Goal: Transaction & Acquisition: Purchase product/service

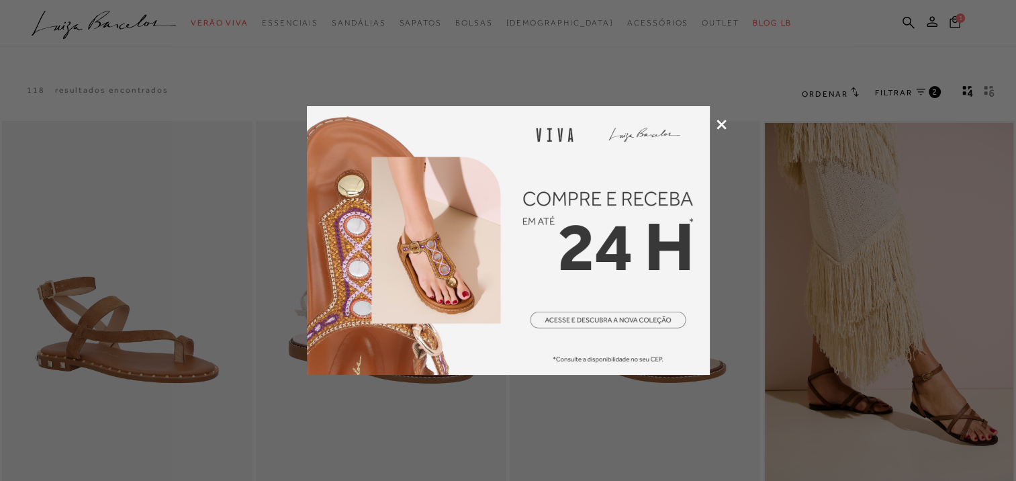
click at [722, 120] on icon at bounding box center [721, 124] width 10 height 10
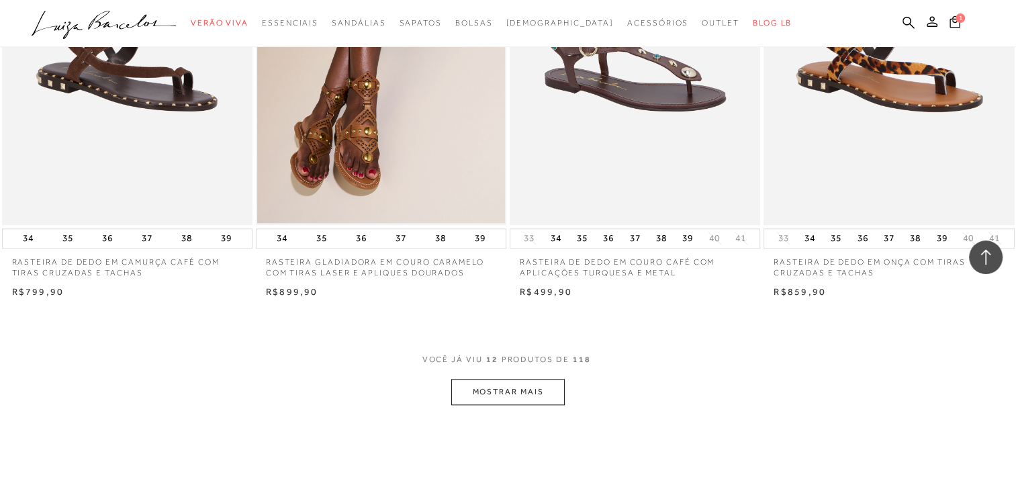
scroll to position [1324, 0]
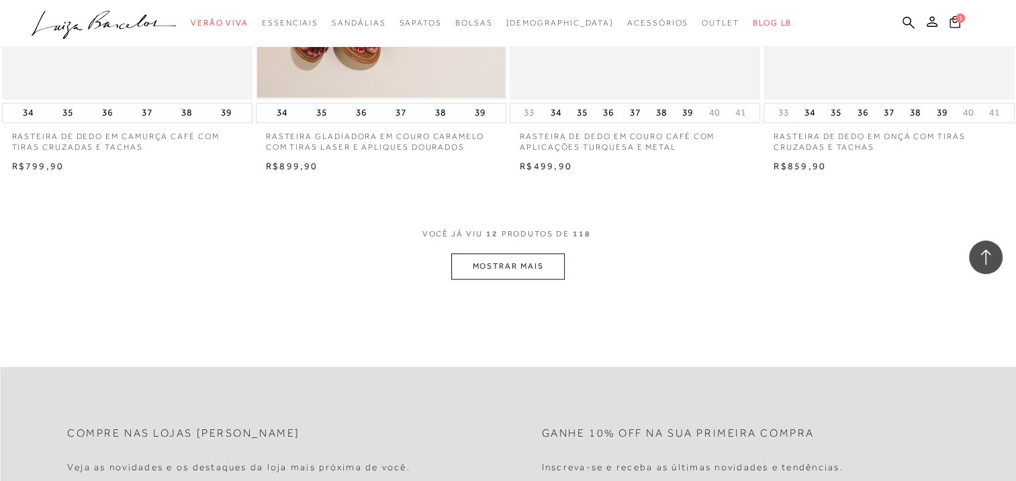
click at [495, 262] on button "MOSTRAR MAIS" at bounding box center [507, 266] width 113 height 26
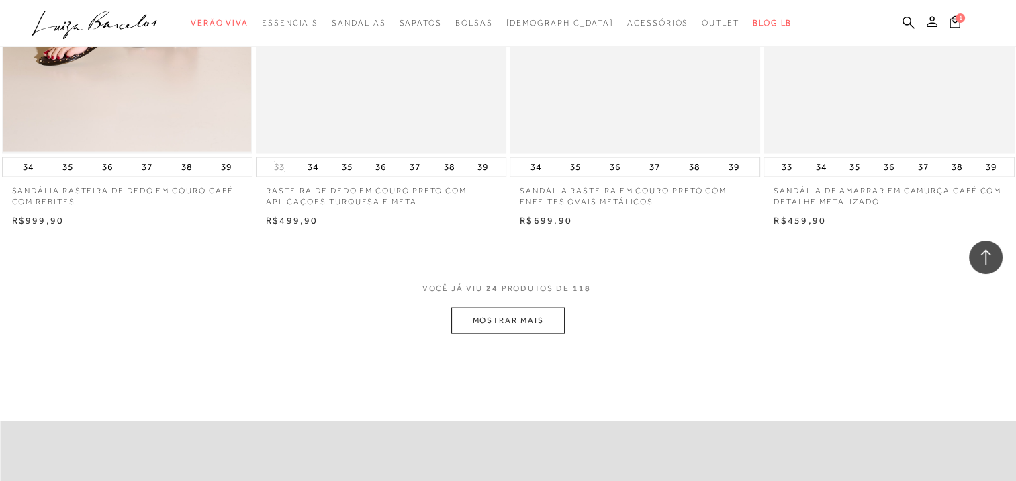
scroll to position [2693, 0]
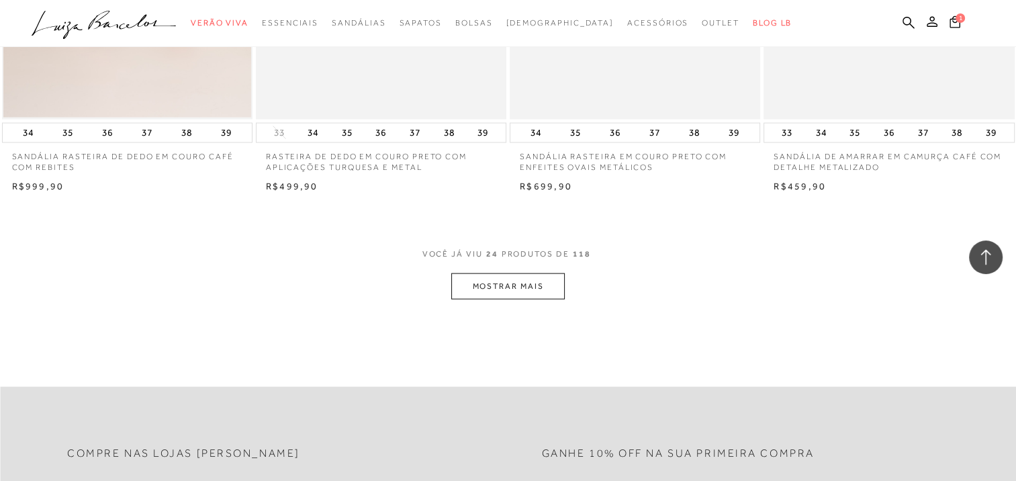
click at [497, 289] on button "MOSTRAR MAIS" at bounding box center [507, 286] width 113 height 26
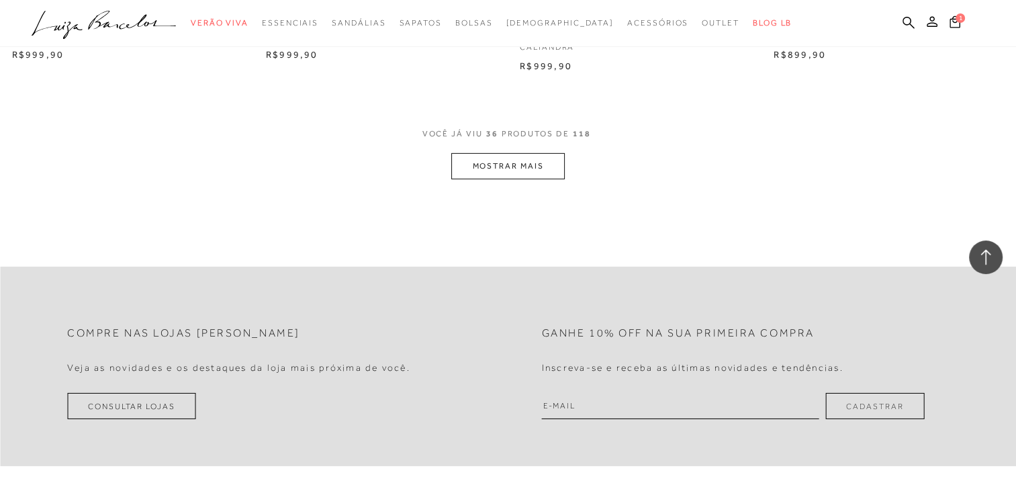
scroll to position [4251, 0]
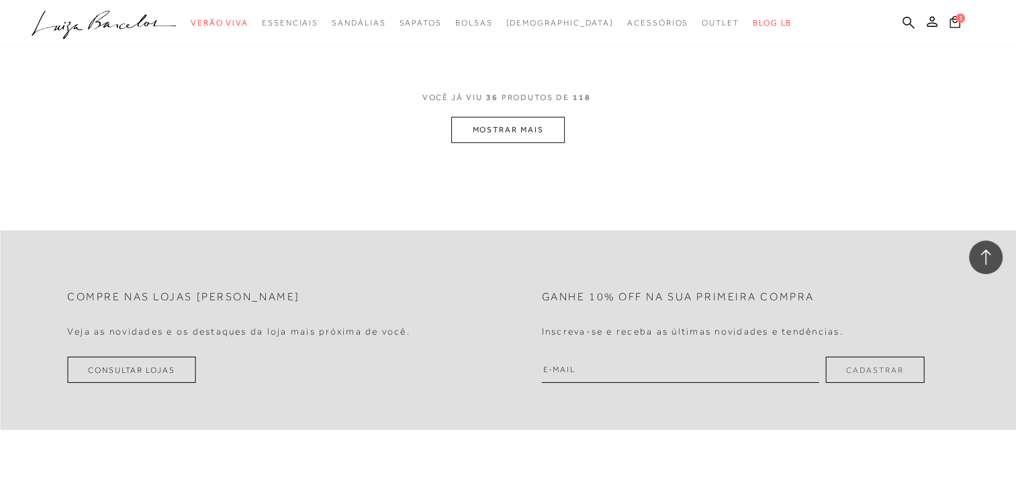
click at [540, 129] on button "MOSTRAR MAIS" at bounding box center [507, 130] width 113 height 26
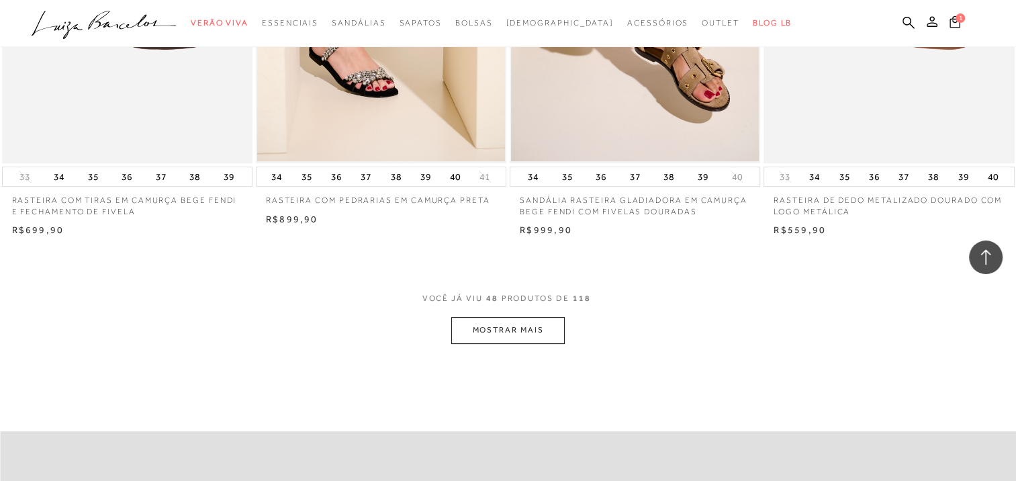
scroll to position [5459, 0]
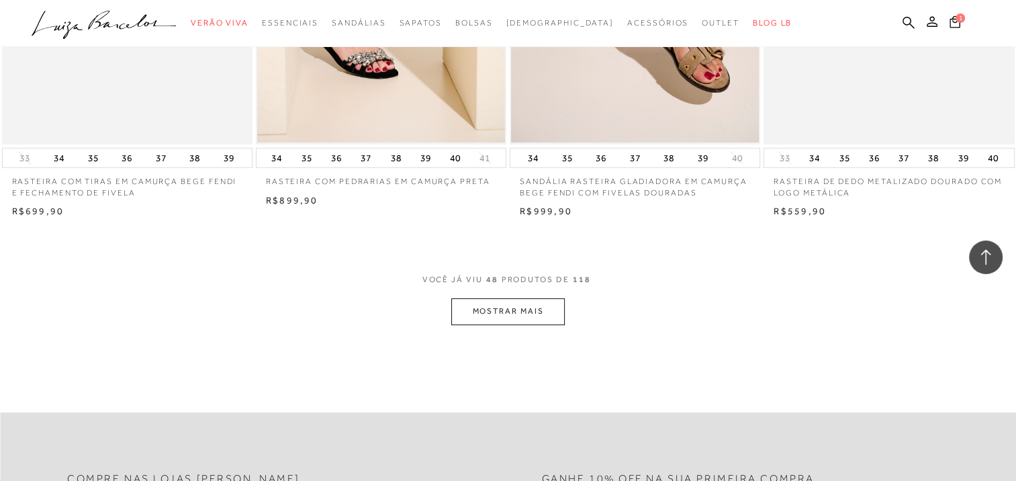
click at [499, 306] on button "MOSTRAR MAIS" at bounding box center [507, 311] width 113 height 26
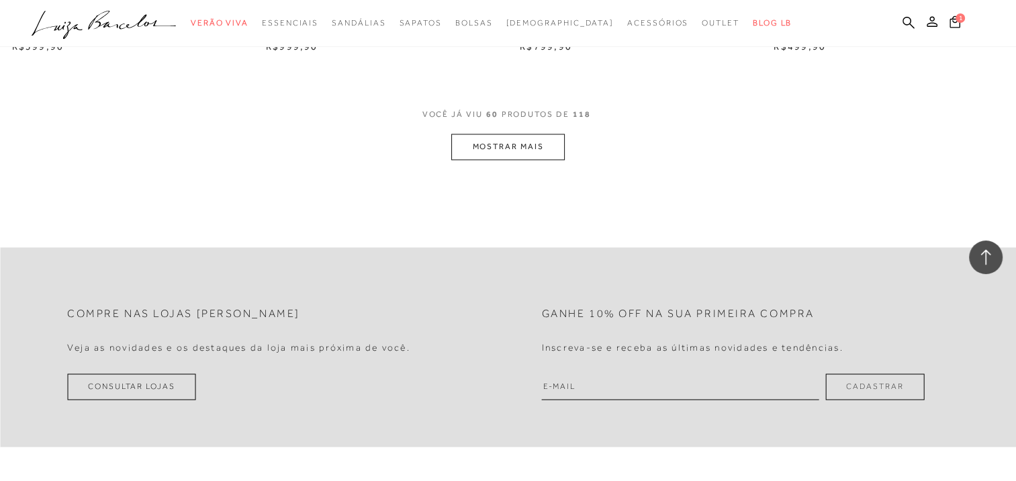
scroll to position [7016, 0]
click at [490, 146] on button "MOSTRAR MAIS" at bounding box center [507, 144] width 113 height 26
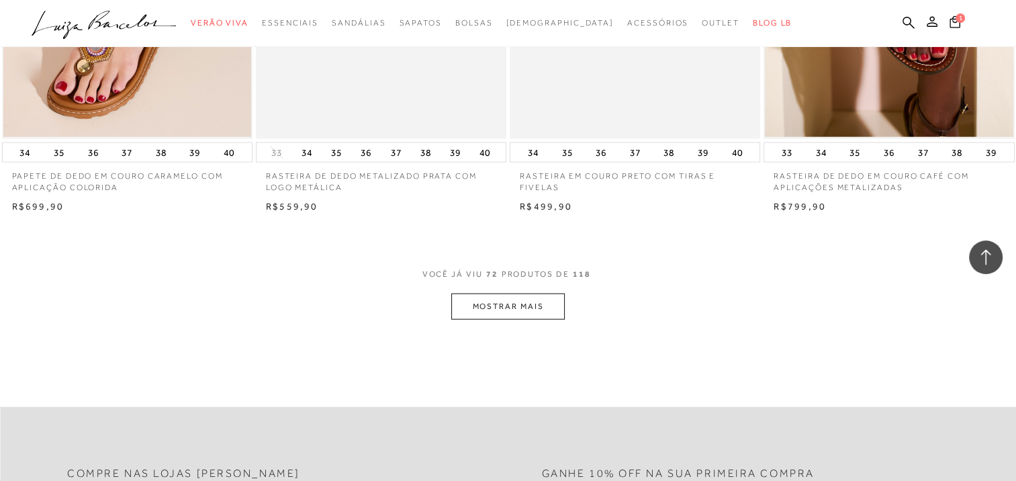
scroll to position [8413, 0]
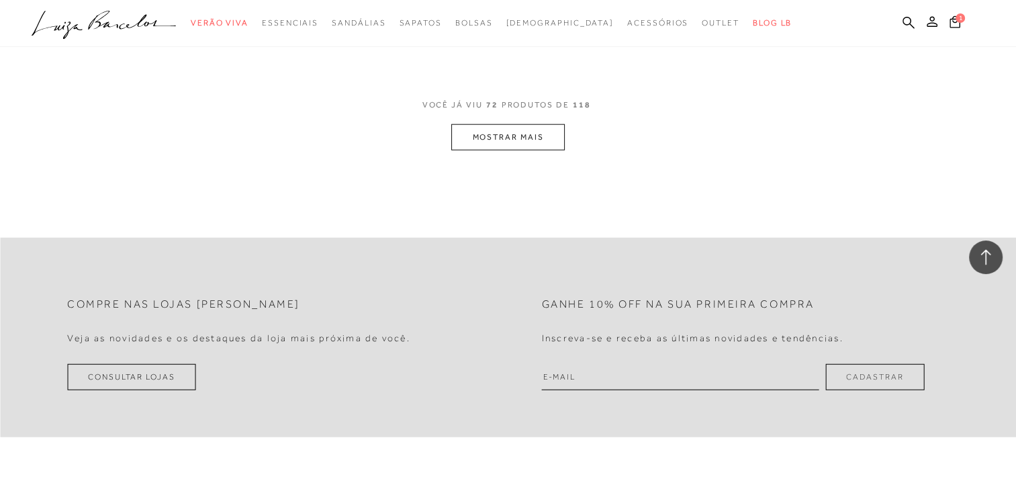
click at [490, 146] on button "MOSTRAR MAIS" at bounding box center [507, 137] width 113 height 26
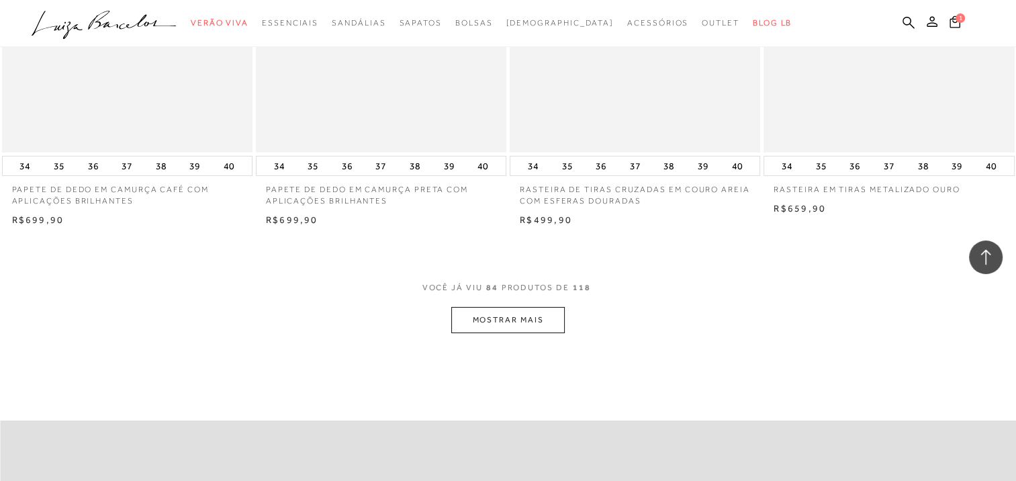
scroll to position [9621, 0]
click at [512, 314] on button "MOSTRAR MAIS" at bounding box center [507, 318] width 113 height 26
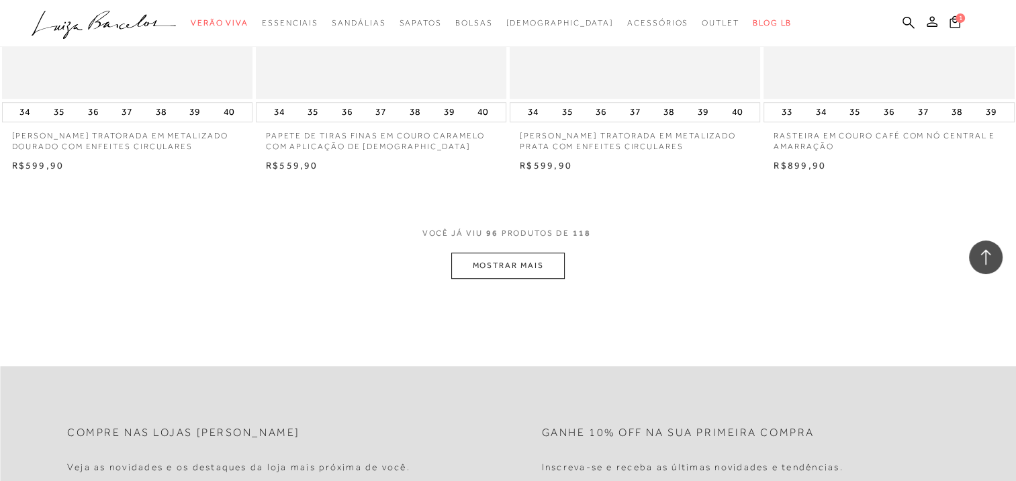
scroll to position [11071, 0]
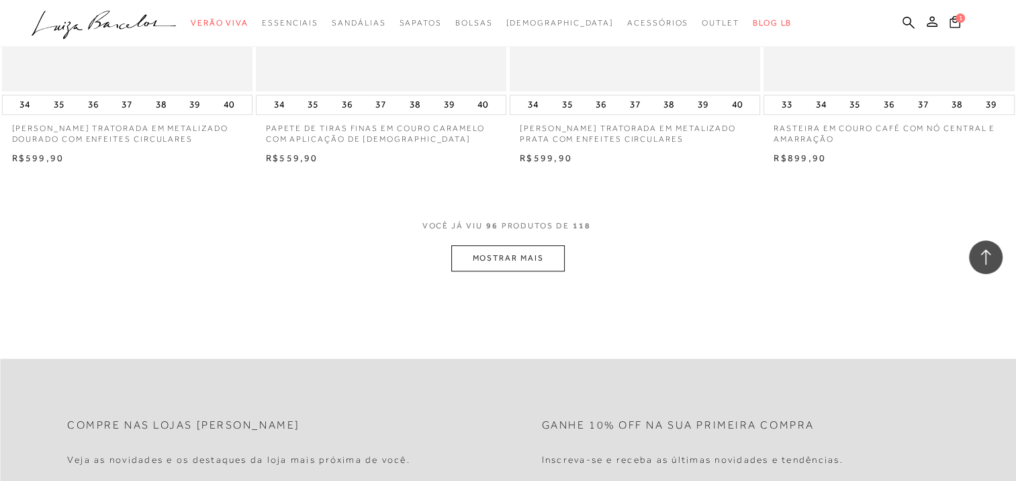
click at [537, 271] on button "MOSTRAR MAIS" at bounding box center [507, 258] width 113 height 26
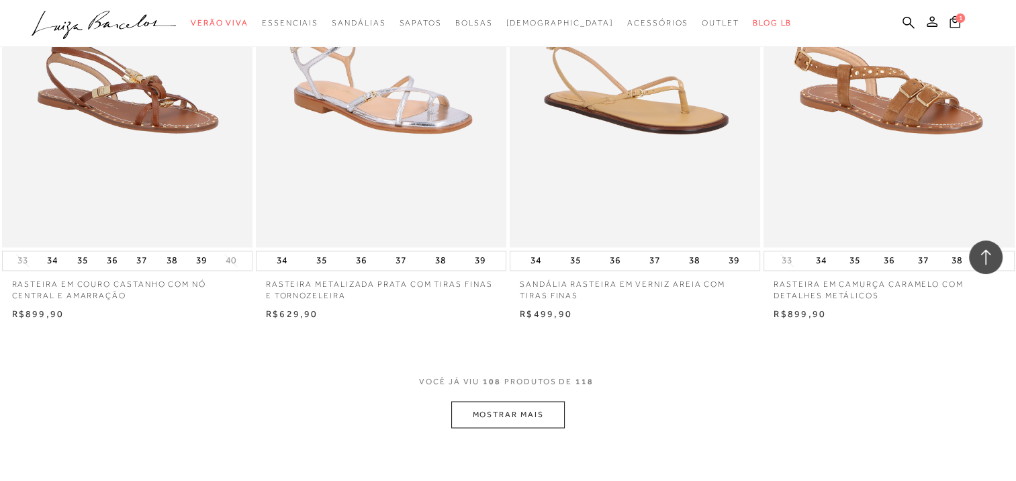
scroll to position [12306, 0]
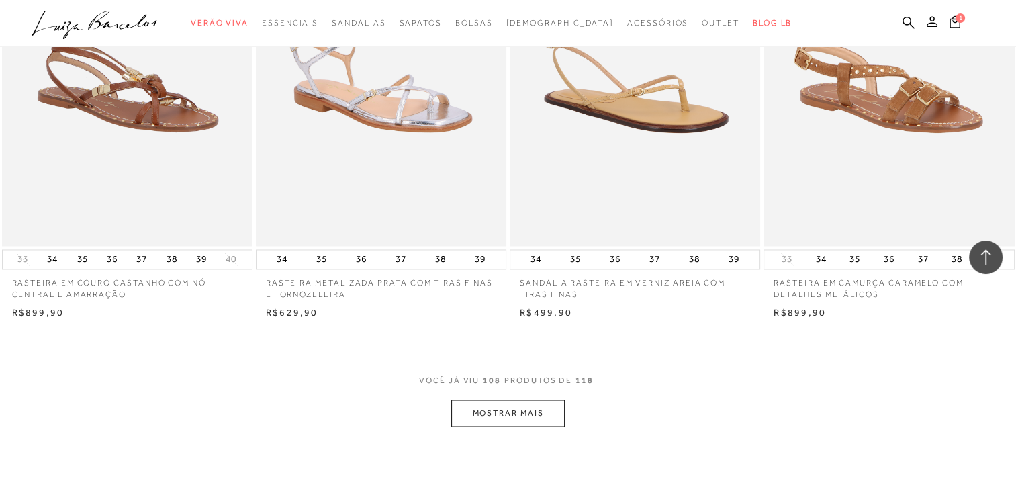
click at [536, 426] on button "MOSTRAR MAIS" at bounding box center [507, 412] width 113 height 26
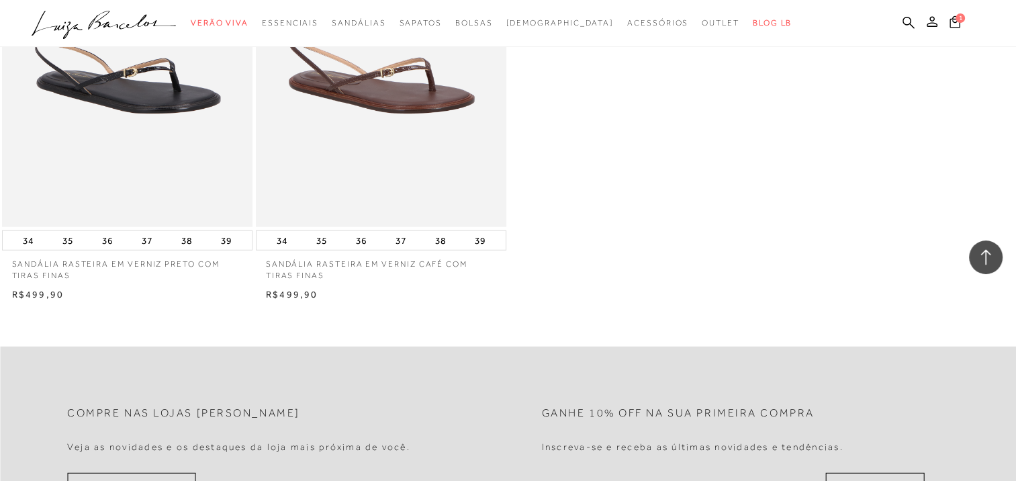
scroll to position [13729, 0]
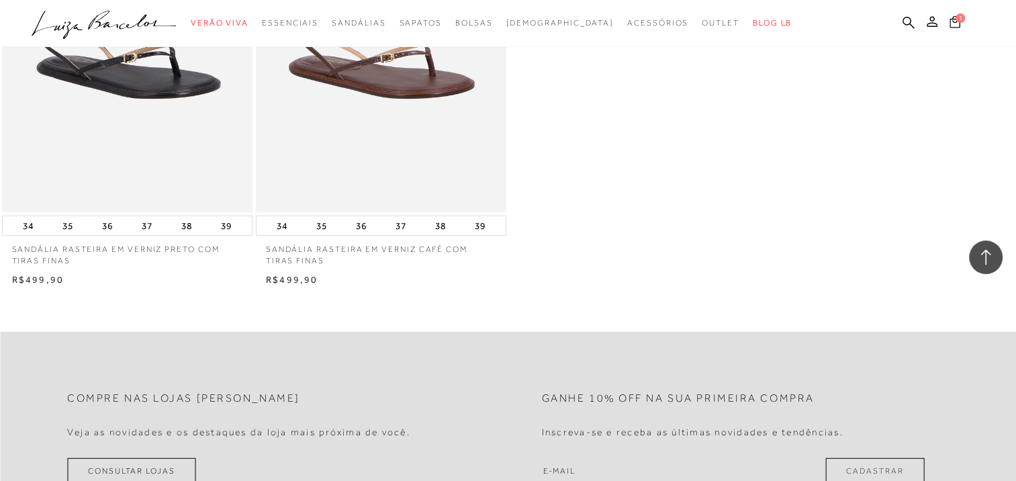
click at [953, 22] on icon at bounding box center [954, 21] width 11 height 12
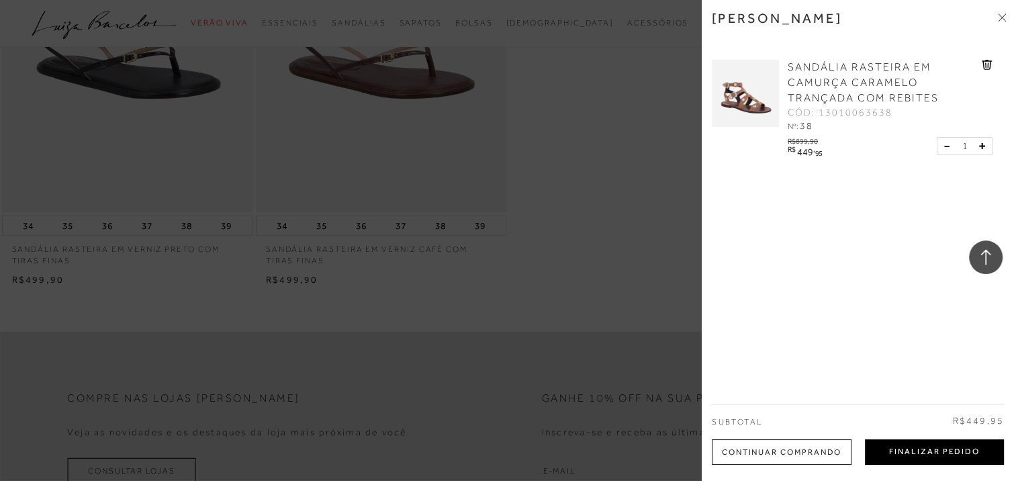
click at [918, 458] on button "Finalizar Pedido" at bounding box center [934, 452] width 139 height 26
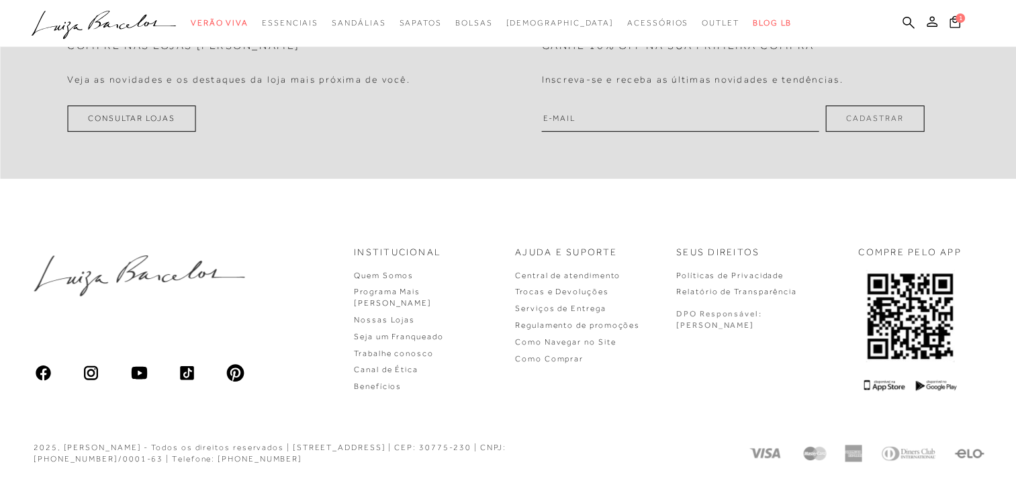
scroll to position [574, 0]
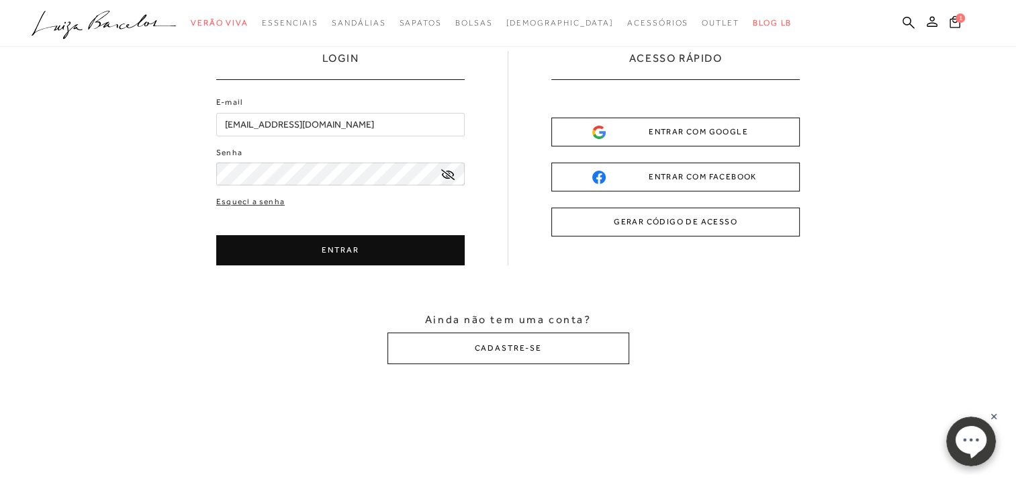
click at [448, 175] on icon at bounding box center [447, 174] width 13 height 11
click at [418, 251] on button "ENTRAR" at bounding box center [340, 250] width 248 height 30
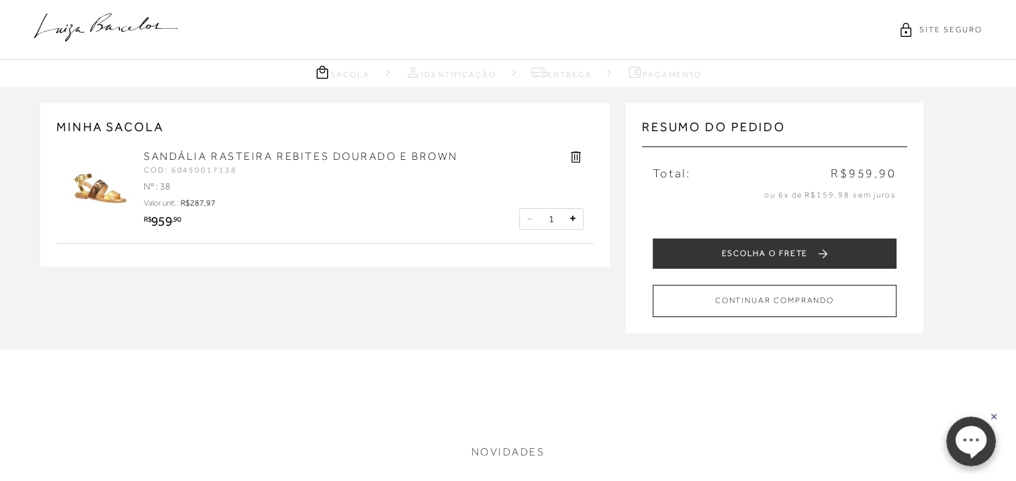
click at [344, 153] on link "SANDÁLIA RASTEIRA REBITES DOURADO E BROWN" at bounding box center [301, 156] width 314 height 12
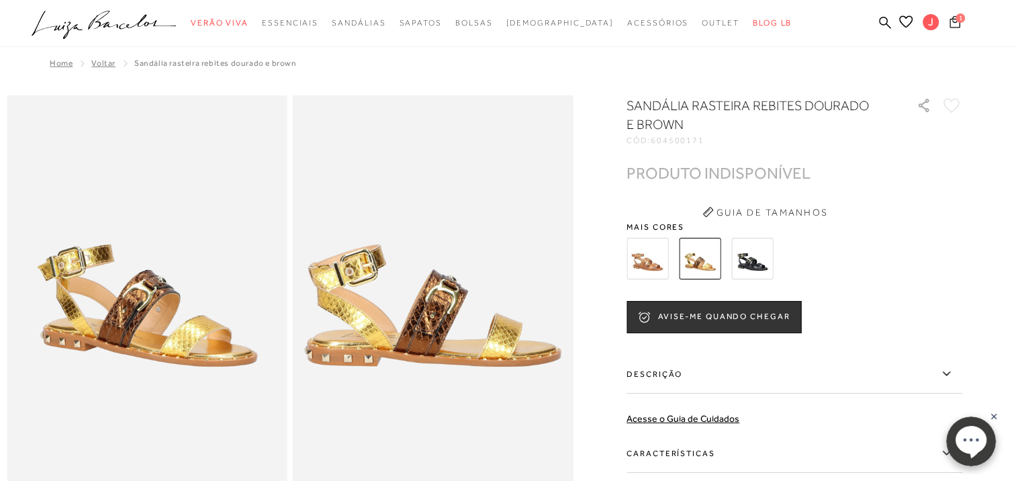
click at [961, 21] on span "1" at bounding box center [959, 17] width 9 height 9
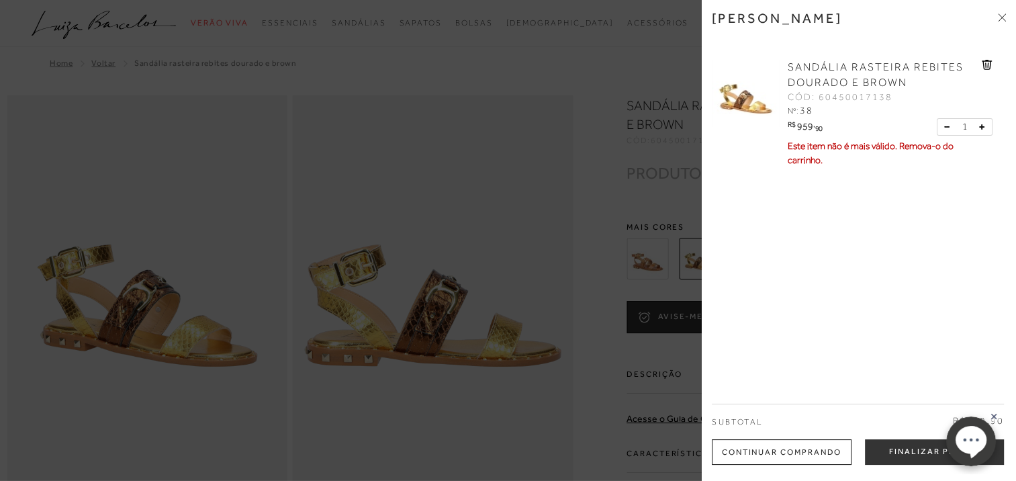
click at [981, 64] on icon at bounding box center [986, 65] width 11 height 10
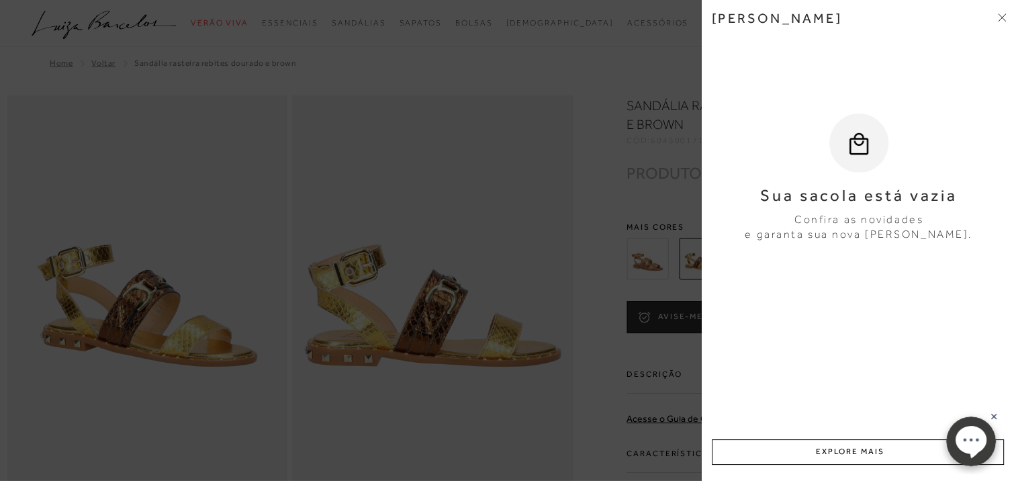
click at [1008, 14] on div "[PERSON_NAME] Sua sacola está vazia Confira as novidades e garanta sua nova [PE…" at bounding box center [859, 240] width 314 height 481
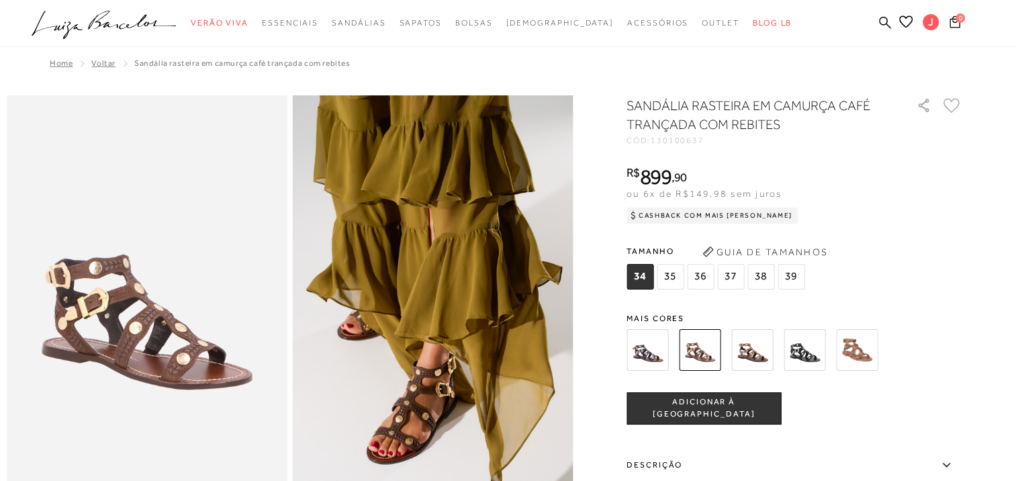
click at [759, 356] on img at bounding box center [752, 350] width 42 height 42
click at [759, 356] on div "SANDÁLIA RASTEIRA EM CAMURÇA CAFÉ TRANÇADA COM REBITES CÓD: 130100637 × É neces…" at bounding box center [794, 394] width 336 height 597
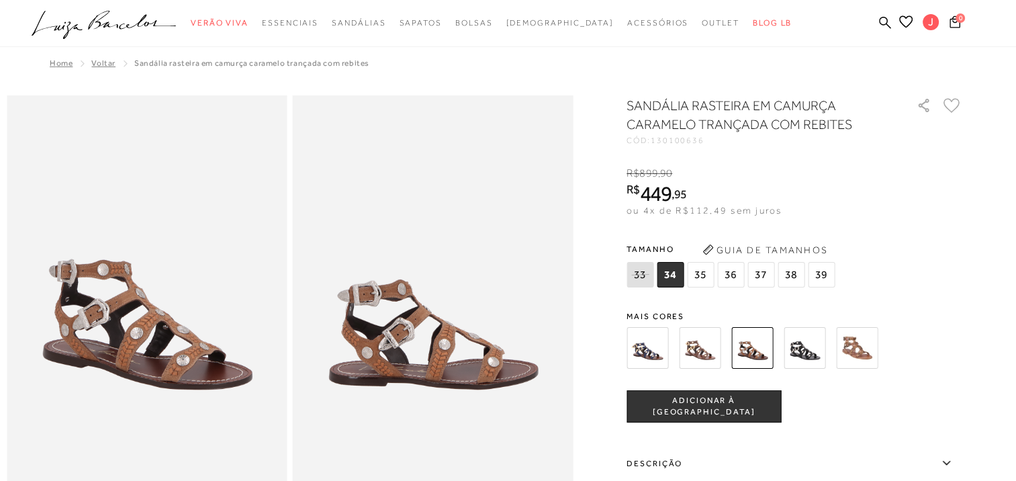
click at [794, 275] on span "38" at bounding box center [790, 275] width 27 height 26
click at [695, 414] on button "ADICIONAR À SACOLA" at bounding box center [703, 406] width 154 height 32
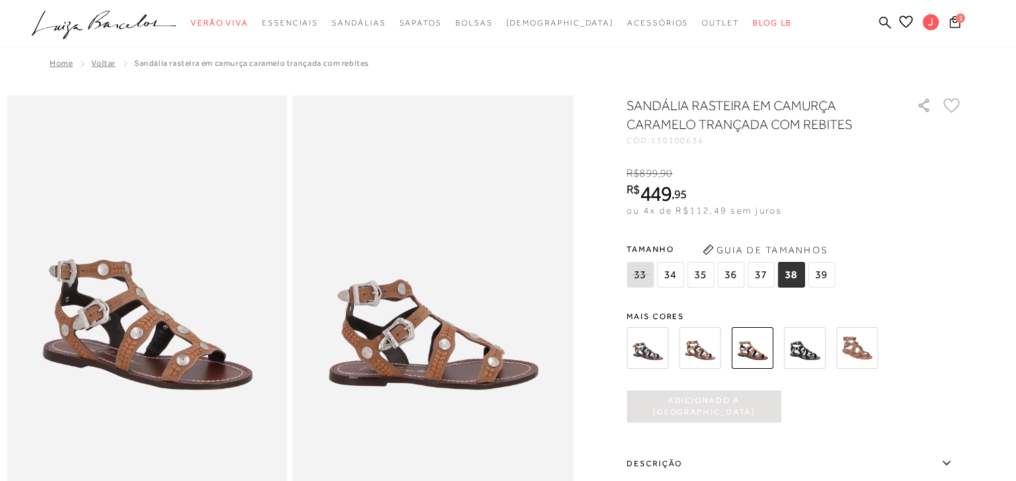
click at [966, 22] on div "1" at bounding box center [980, 24] width 70 height 18
click at [956, 22] on icon at bounding box center [954, 21] width 11 height 13
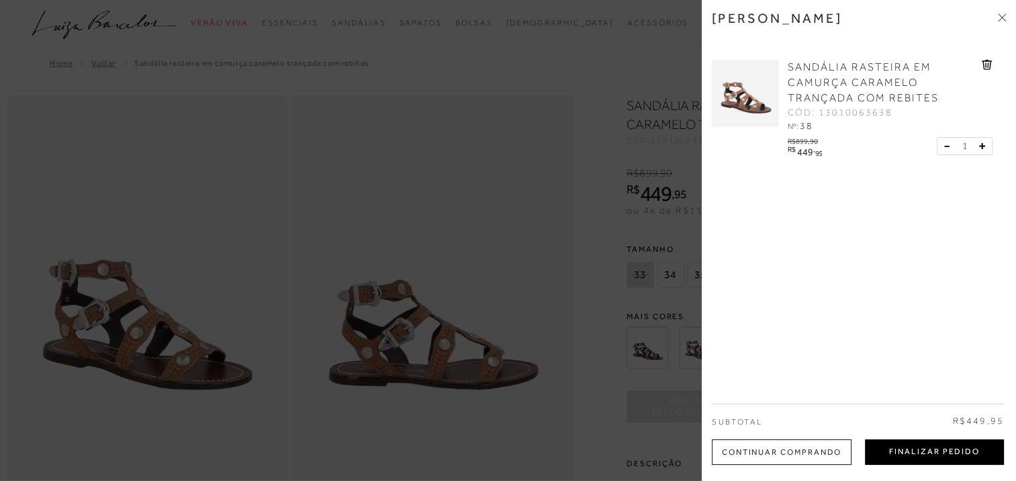
click at [908, 448] on button "Finalizar Pedido" at bounding box center [934, 452] width 139 height 26
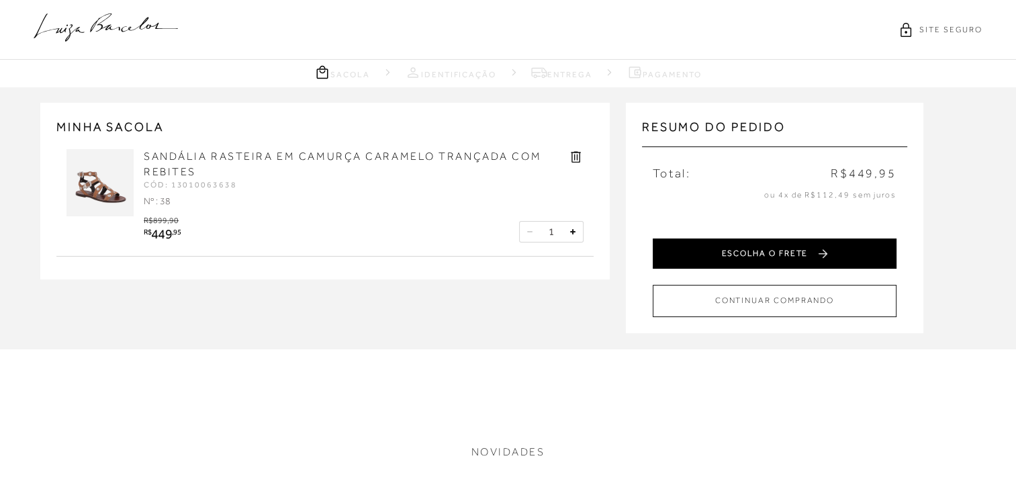
click at [859, 257] on button "ESCOLHA O FRETE" at bounding box center [774, 253] width 244 height 30
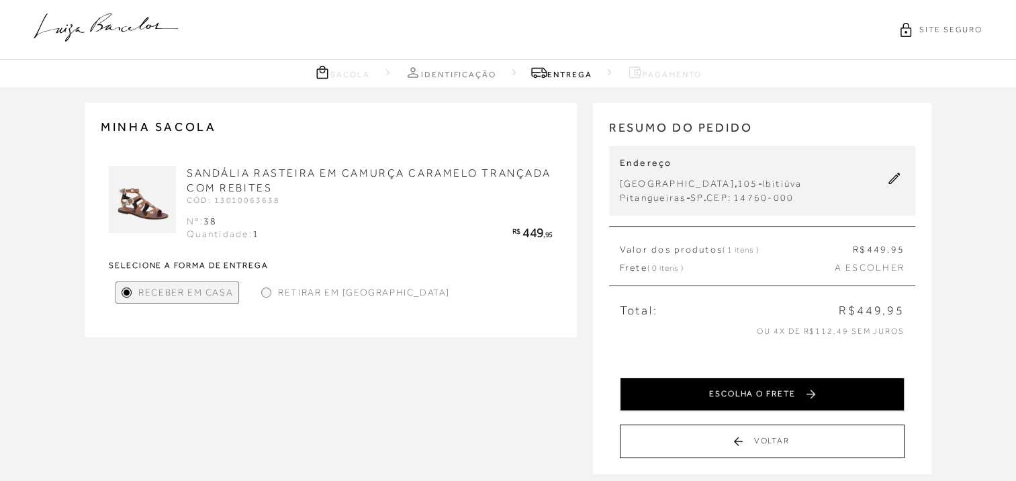
click at [792, 398] on button "ESCOLHA O FRETE" at bounding box center [762, 394] width 285 height 34
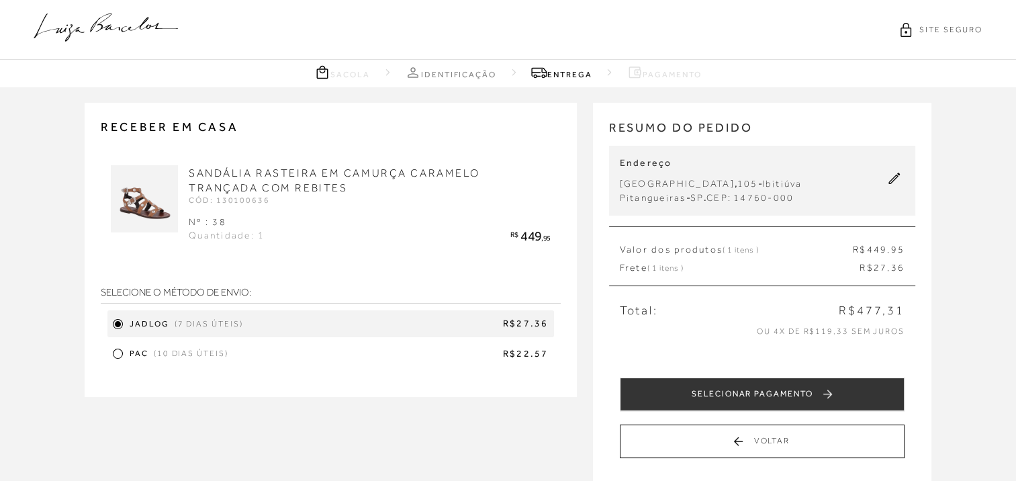
click at [792, 398] on button "SELECIONAR PAGAMENTO" at bounding box center [762, 394] width 285 height 34
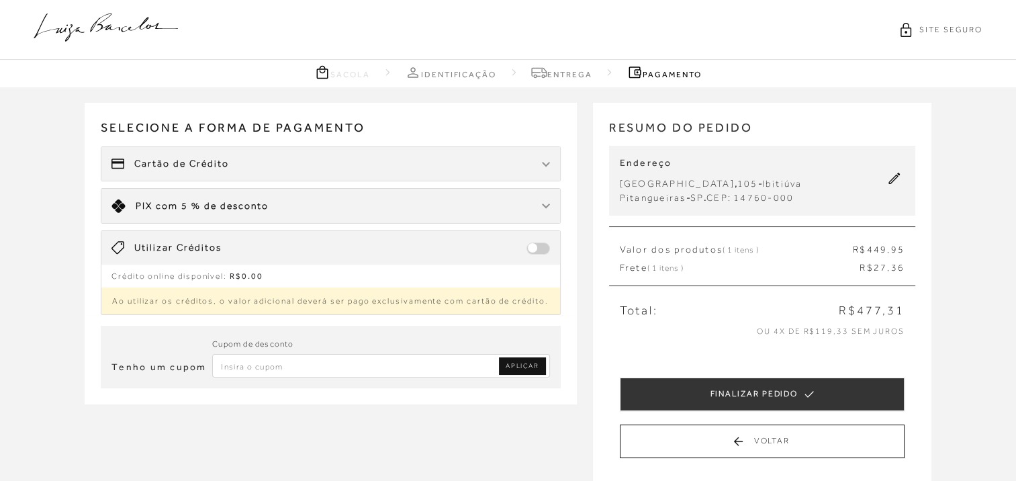
click at [900, 177] on icon at bounding box center [894, 179] width 12 height 12
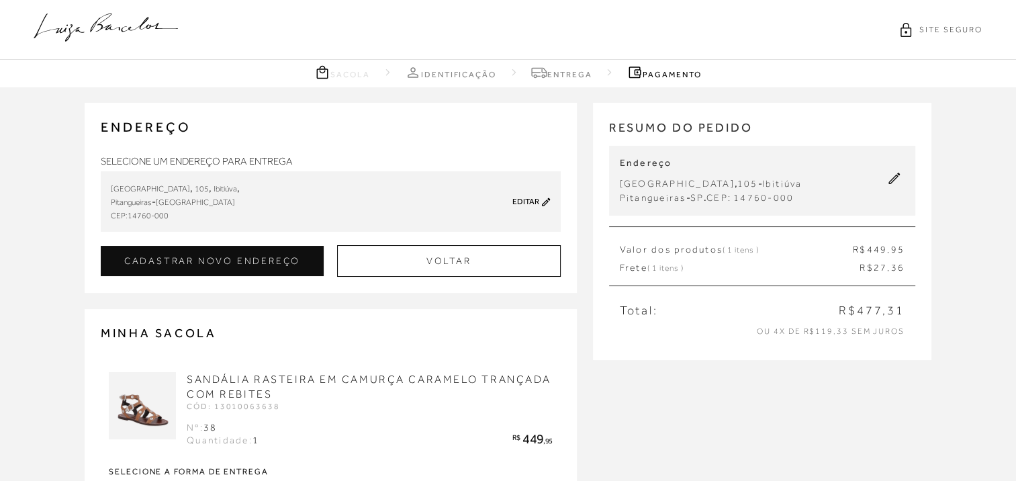
click at [538, 203] on link "Editar" at bounding box center [525, 201] width 27 height 9
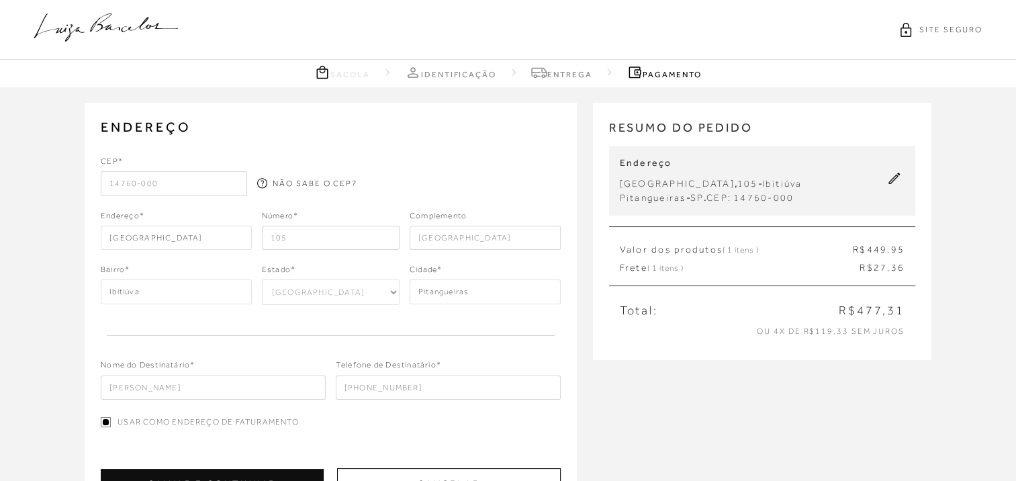
click at [185, 180] on input "14760-000" at bounding box center [174, 183] width 146 height 24
type input "14760-046"
type input "Avenida Um"
type input "Centro Ibitiúva"
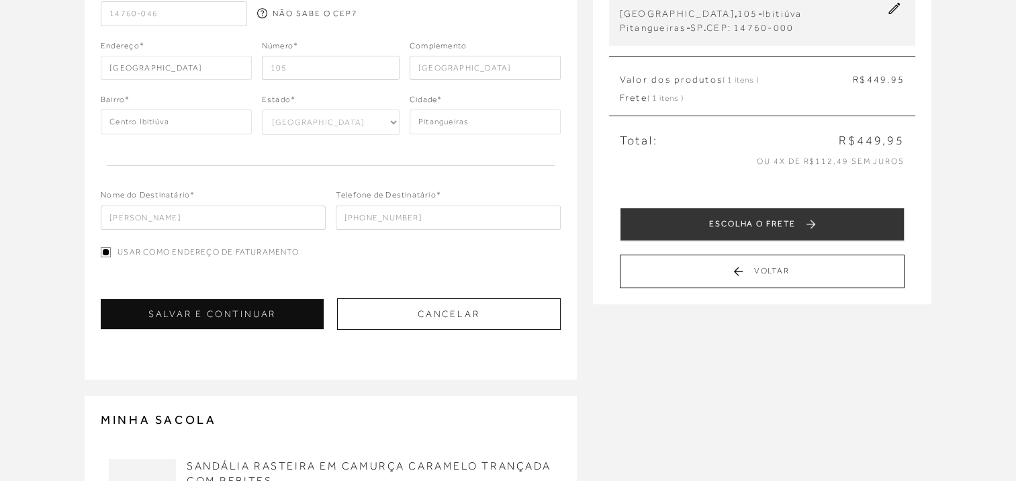
scroll to position [277, 0]
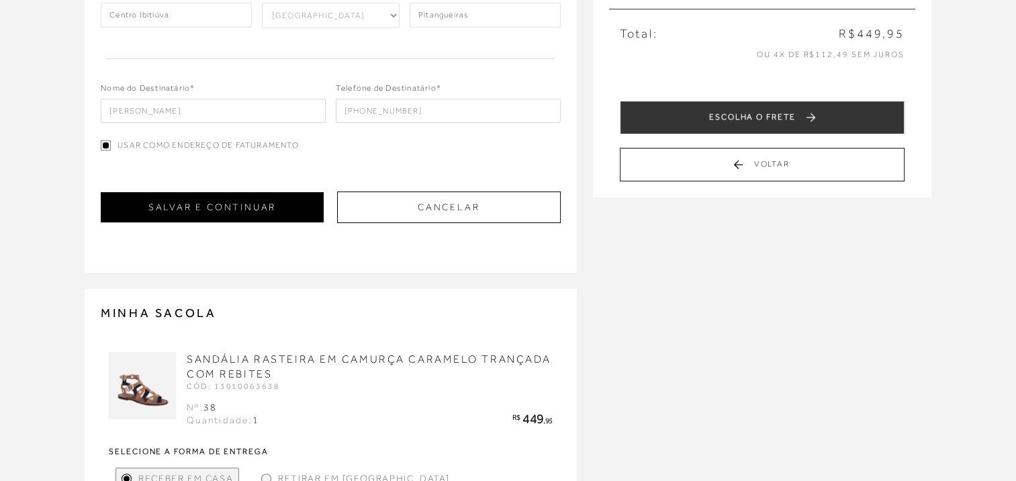
click at [258, 209] on button "SALVAR E CONTINUAR" at bounding box center [212, 207] width 223 height 30
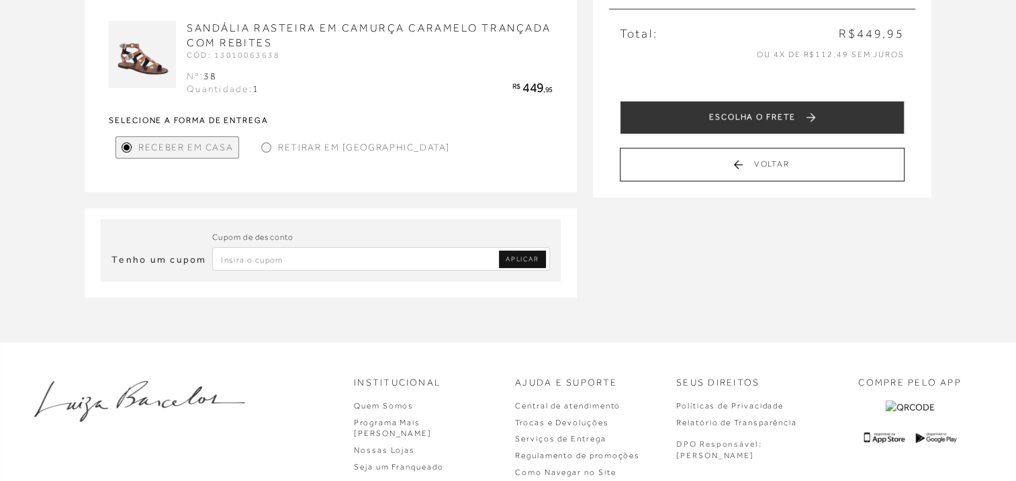
scroll to position [0, 0]
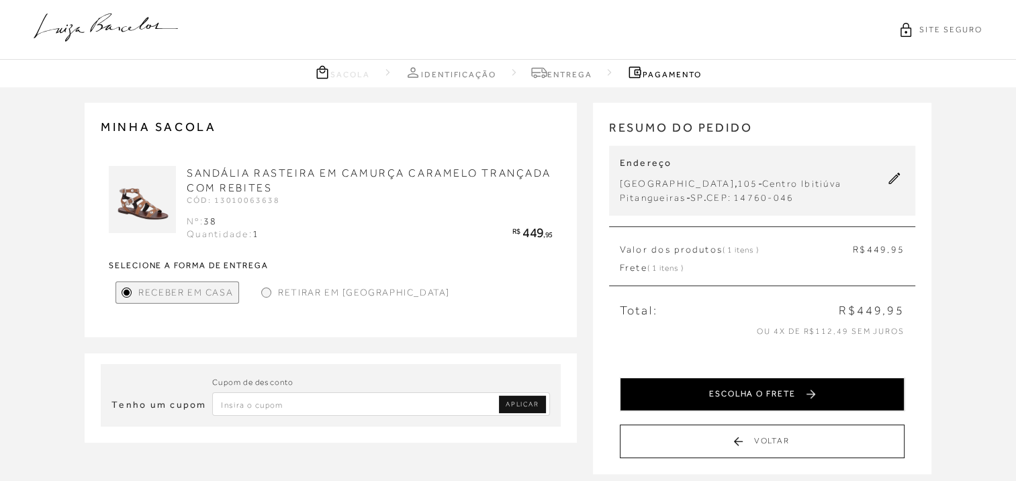
click at [795, 404] on button "ESCOLHA O FRETE" at bounding box center [762, 394] width 285 height 34
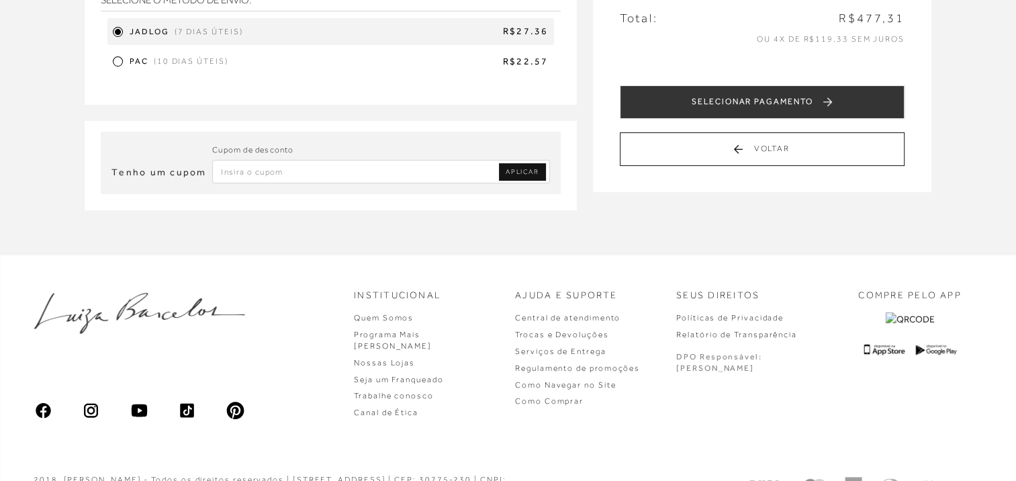
scroll to position [325, 0]
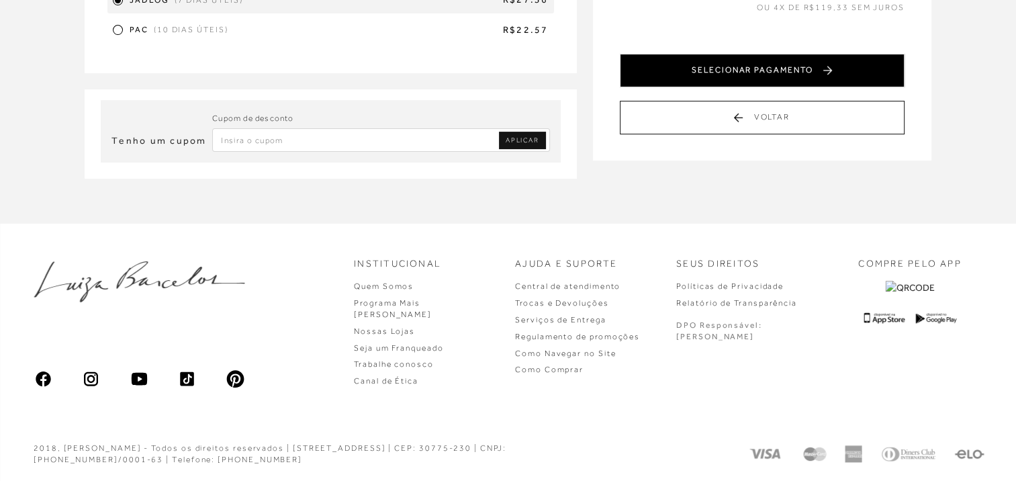
click at [853, 72] on button "SELECIONAR PAGAMENTO" at bounding box center [762, 71] width 285 height 34
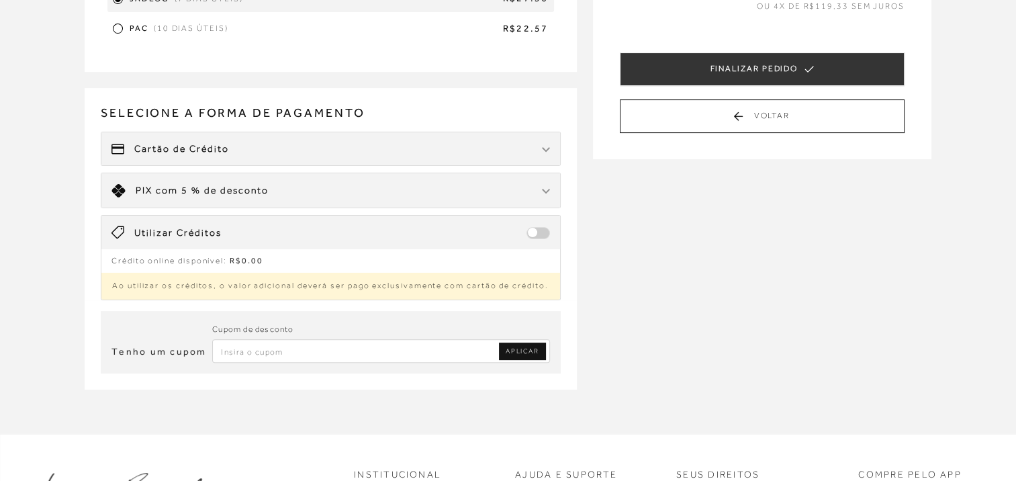
scroll to position [0, 0]
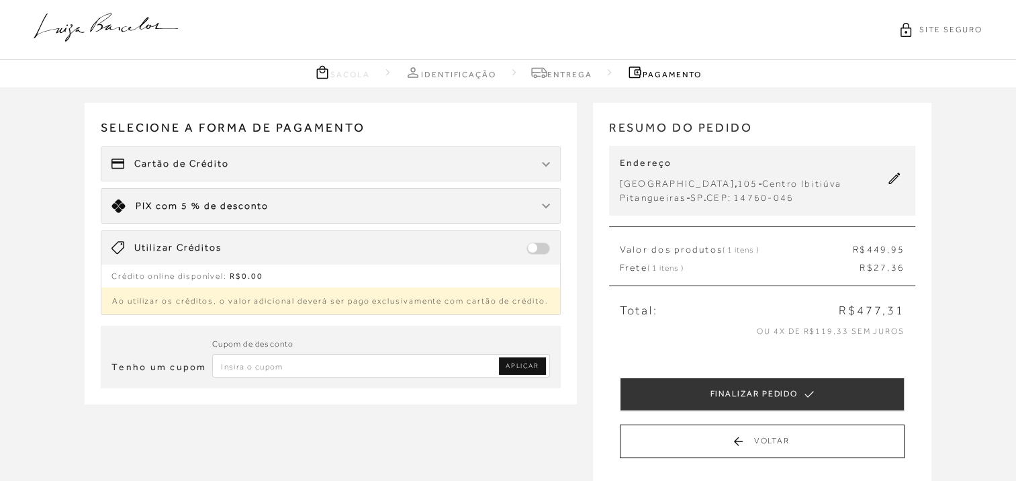
click at [97, 35] on icon at bounding box center [106, 27] width 144 height 28
